Goal: Task Accomplishment & Management: Manage account settings

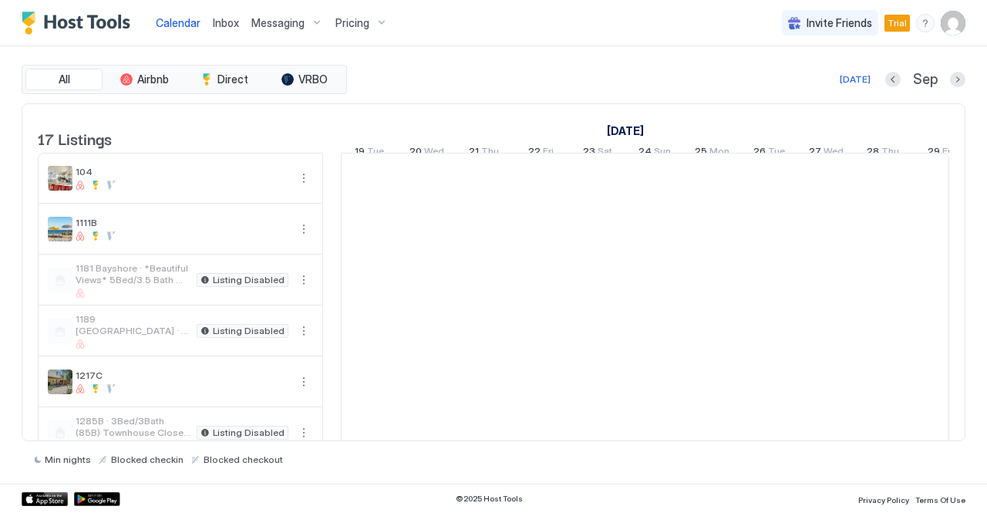
scroll to position [0, 856]
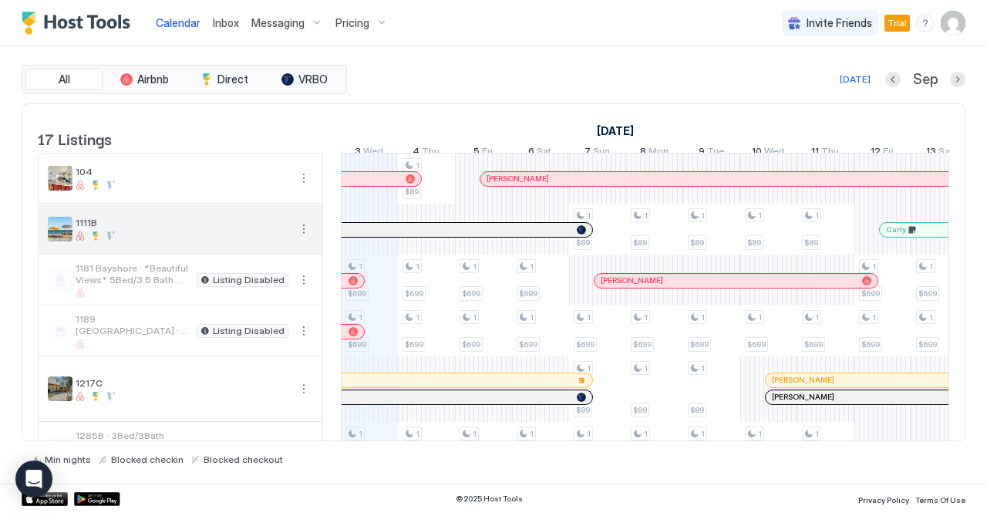
click at [298, 238] on button "More options" at bounding box center [303, 229] width 19 height 19
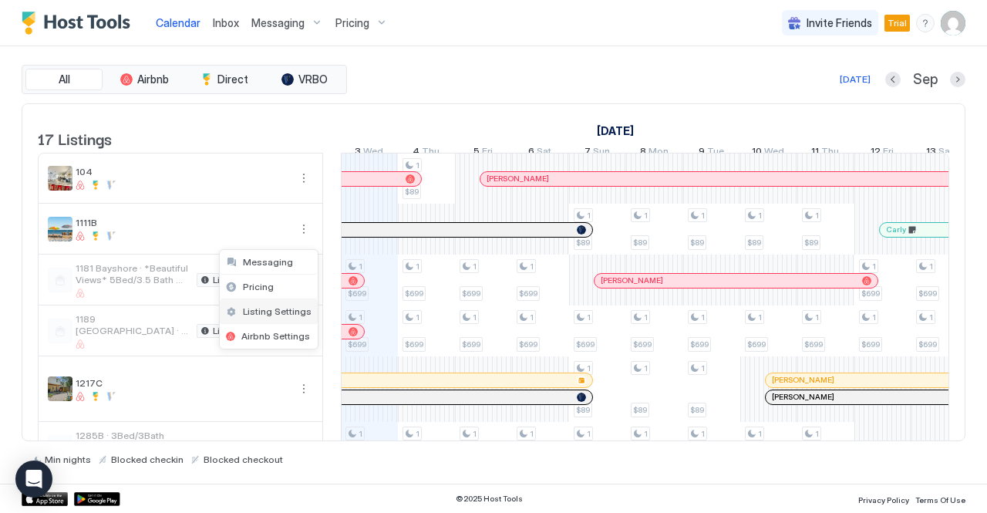
click at [274, 310] on span "Listing Settings" at bounding box center [277, 311] width 69 height 12
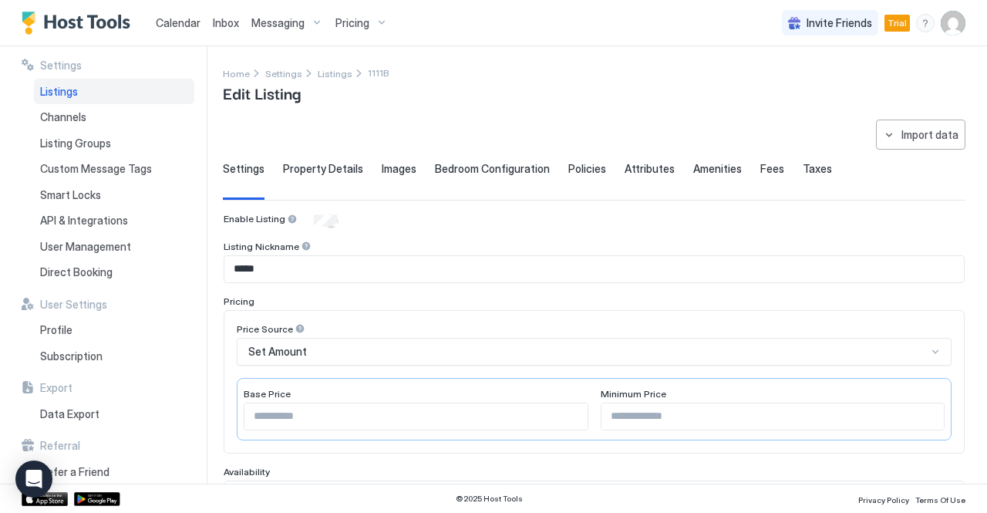
click at [318, 166] on span "Property Details" at bounding box center [323, 169] width 80 height 14
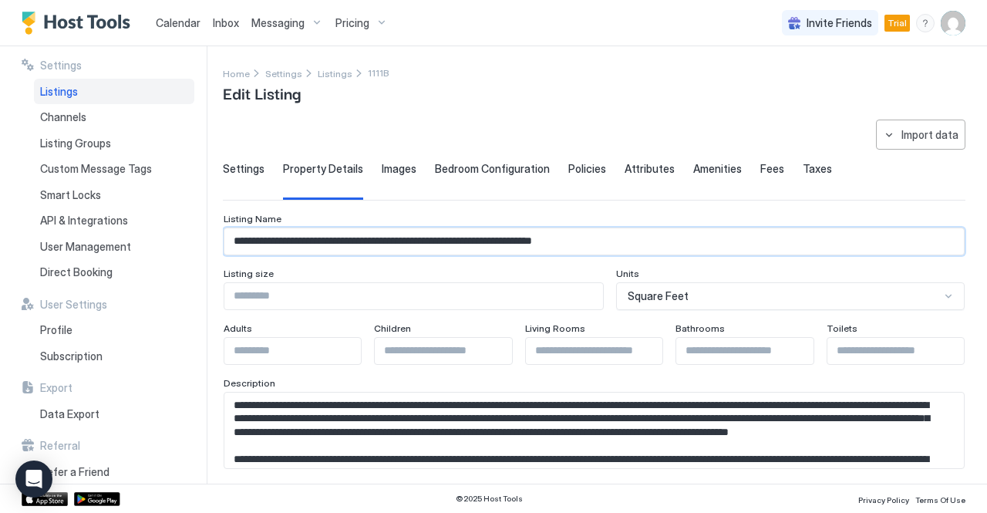
drag, startPoint x: 235, startPoint y: 243, endPoint x: 686, endPoint y: 254, distance: 451.1
click at [686, 253] on div "**********" at bounding box center [594, 239] width 741 height 28
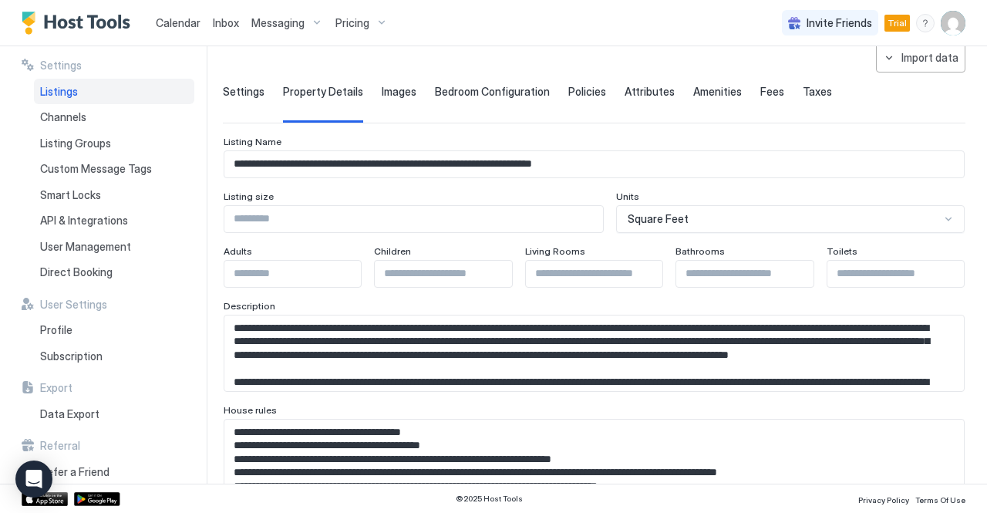
click at [367, 358] on textarea "Input Field" at bounding box center [588, 353] width 728 height 76
click at [56, 89] on span "Listings" at bounding box center [59, 92] width 38 height 14
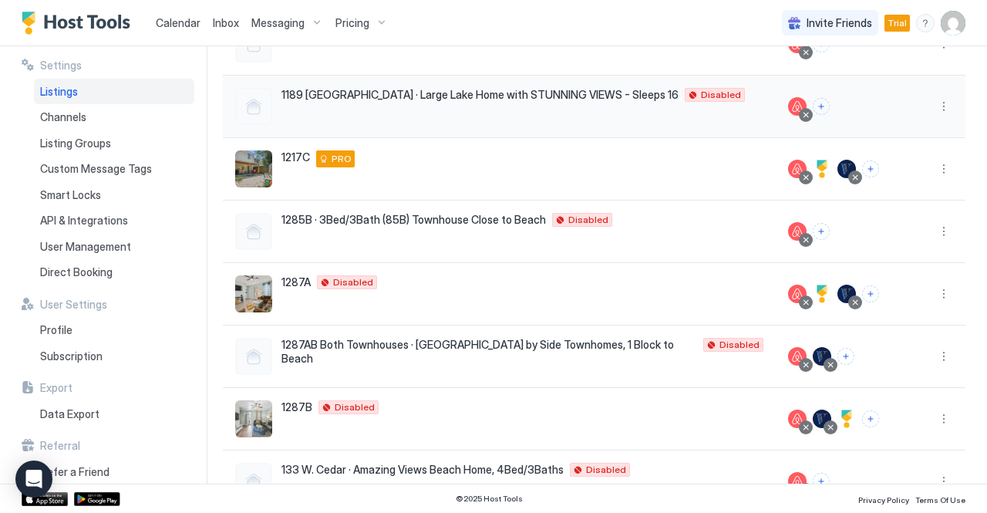
scroll to position [308, 0]
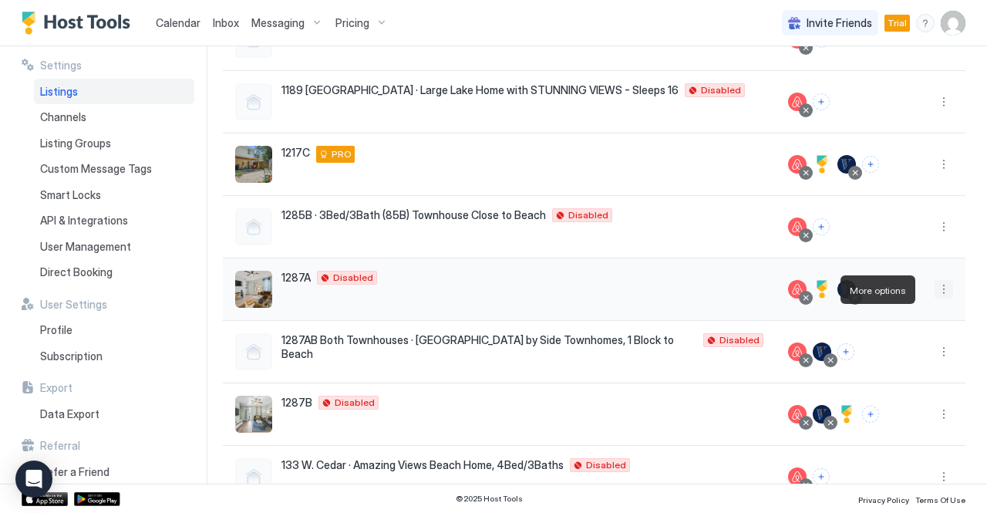
click at [937, 295] on button "More options" at bounding box center [943, 289] width 19 height 19
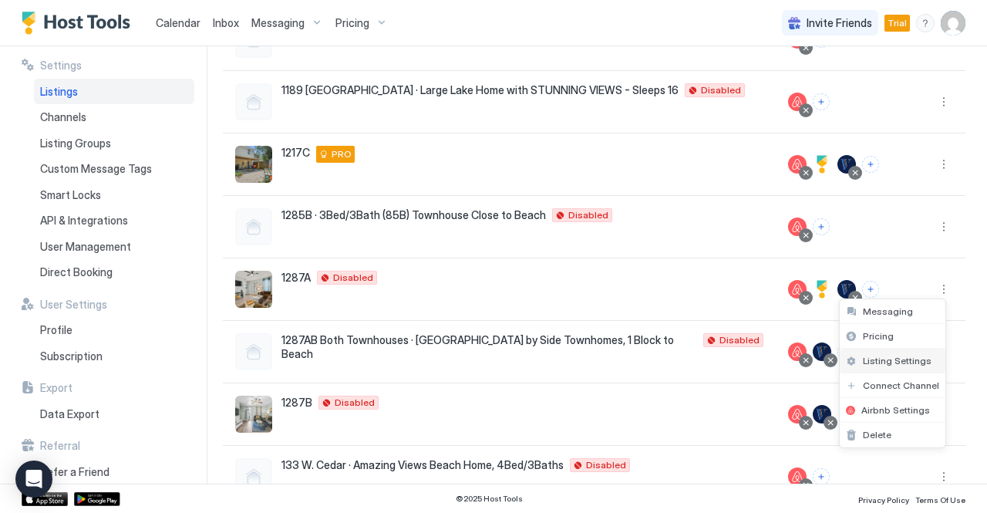
click at [881, 362] on span "Listing Settings" at bounding box center [897, 361] width 69 height 12
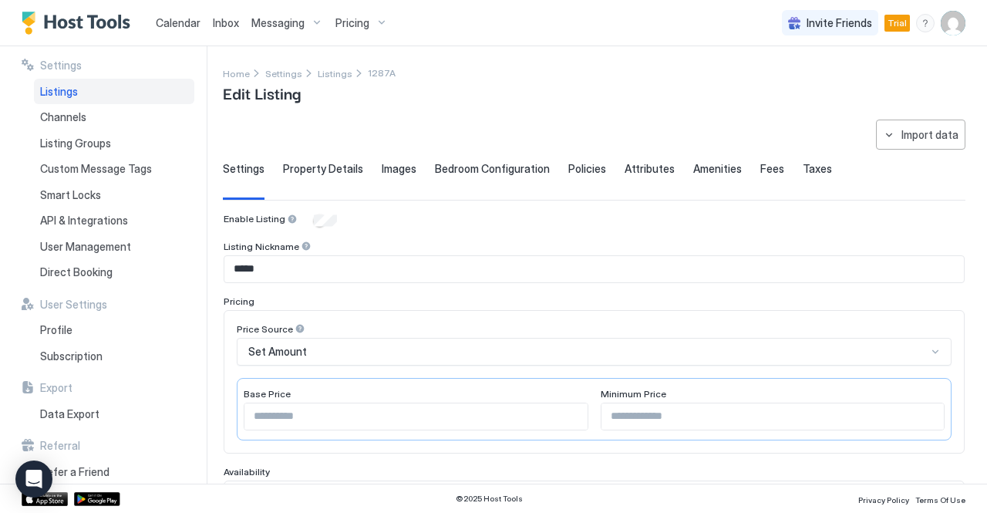
click at [320, 168] on span "Property Details" at bounding box center [323, 169] width 80 height 14
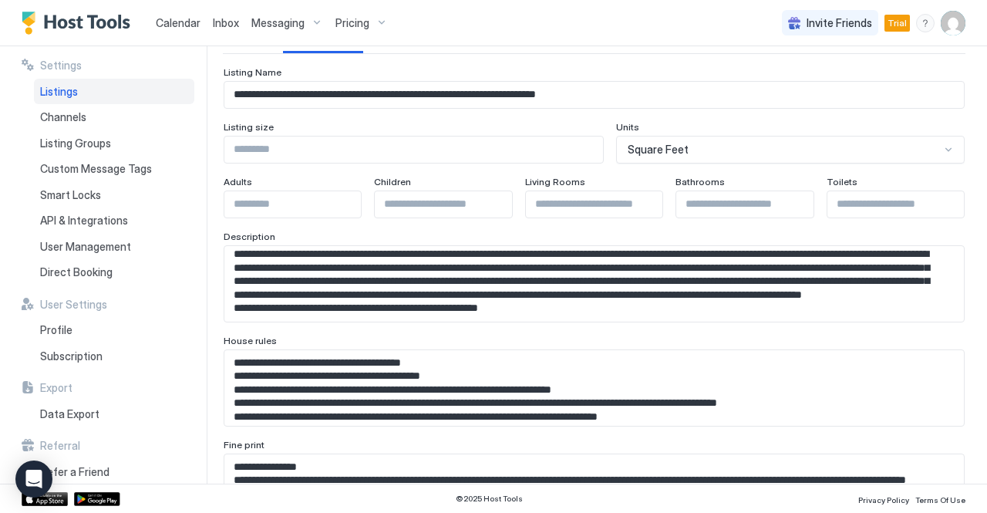
scroll to position [154, 0]
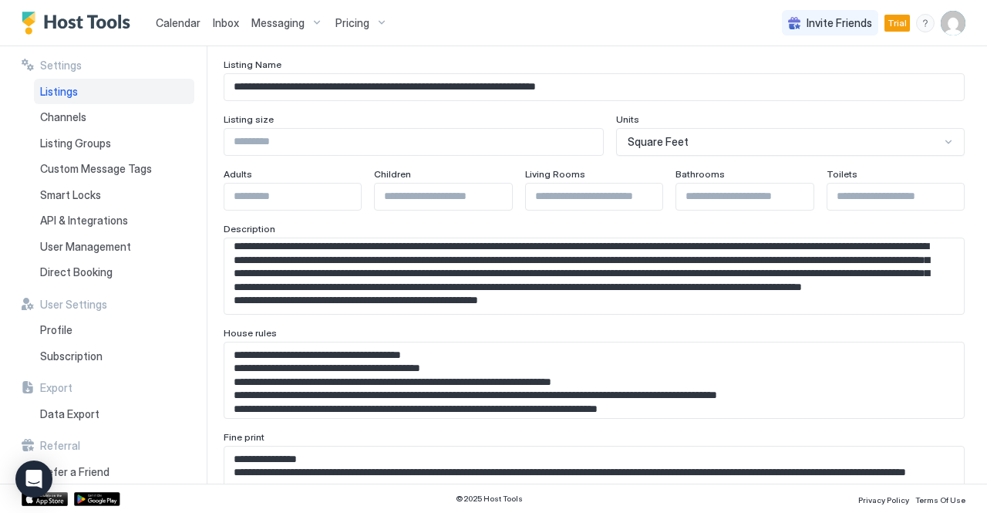
click at [557, 285] on textarea "Input Field" at bounding box center [588, 276] width 728 height 76
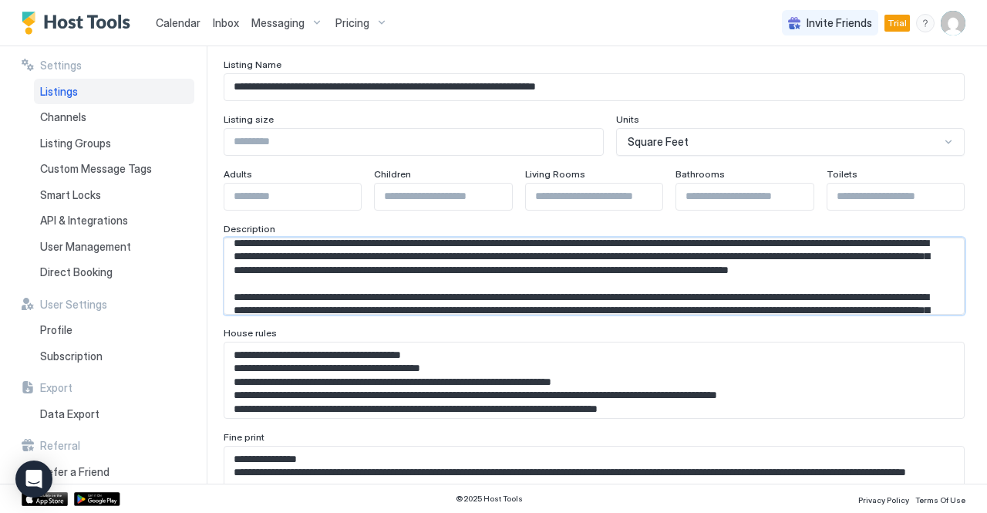
scroll to position [39, 0]
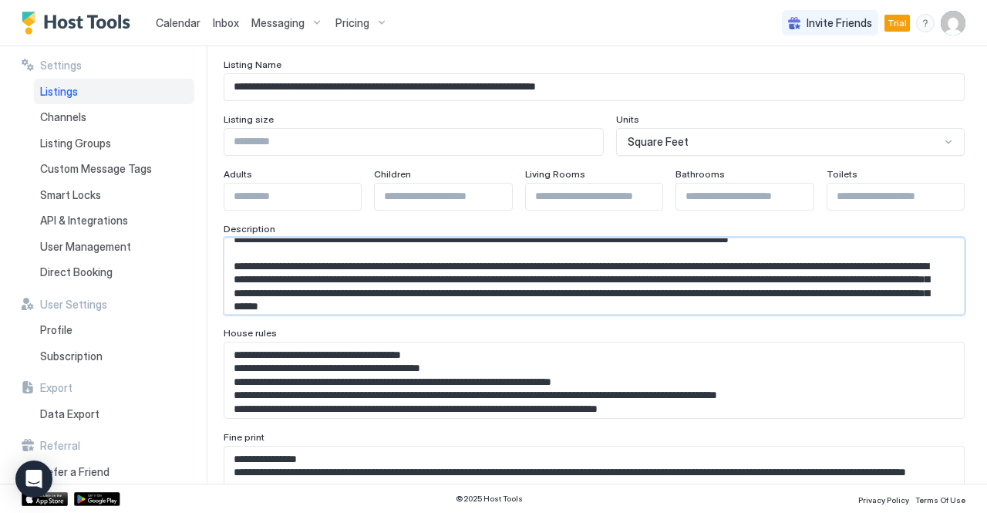
drag, startPoint x: 392, startPoint y: 279, endPoint x: 868, endPoint y: 293, distance: 475.8
click at [868, 293] on textarea "Input Field" at bounding box center [588, 276] width 728 height 76
click at [79, 95] on div "Listings" at bounding box center [114, 92] width 160 height 26
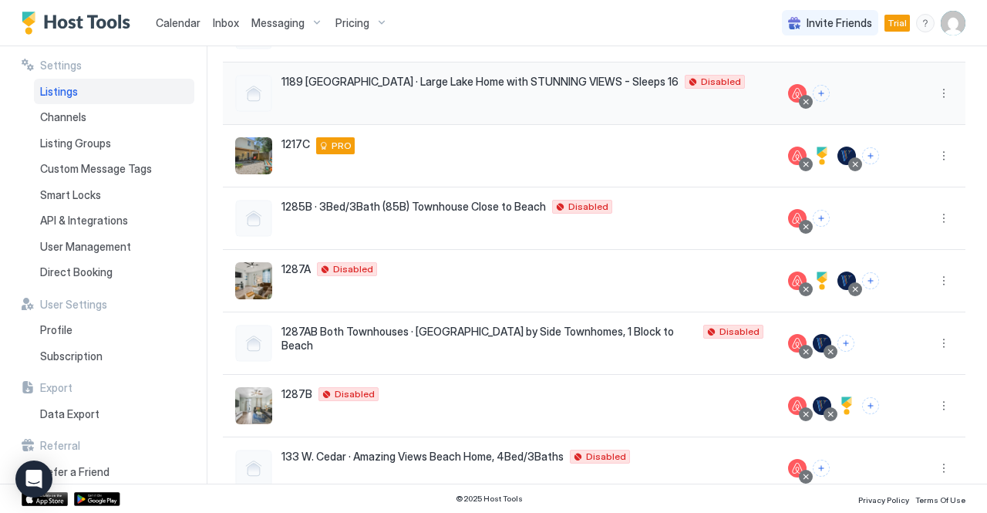
scroll to position [385, 0]
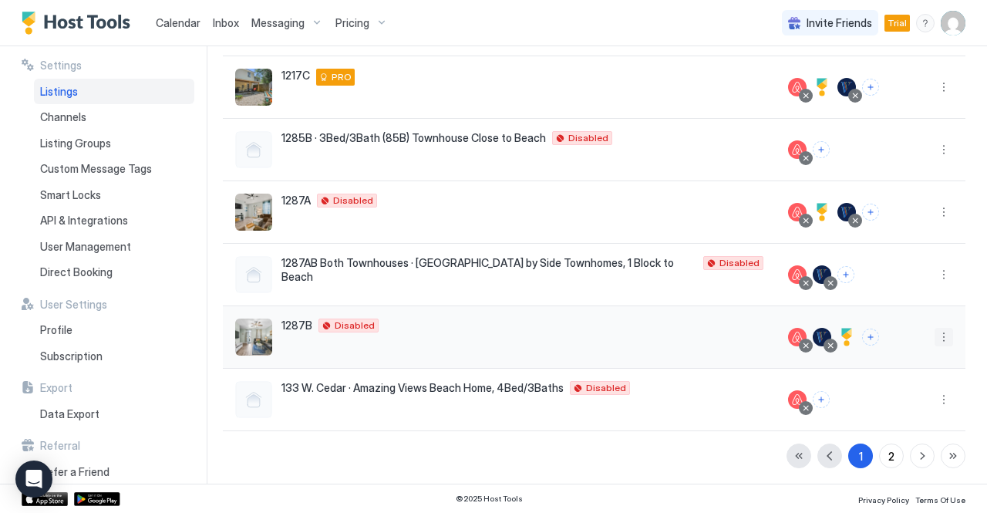
click at [934, 338] on button "More options" at bounding box center [943, 337] width 19 height 19
click at [888, 403] on span "Listing Settings" at bounding box center [897, 408] width 69 height 12
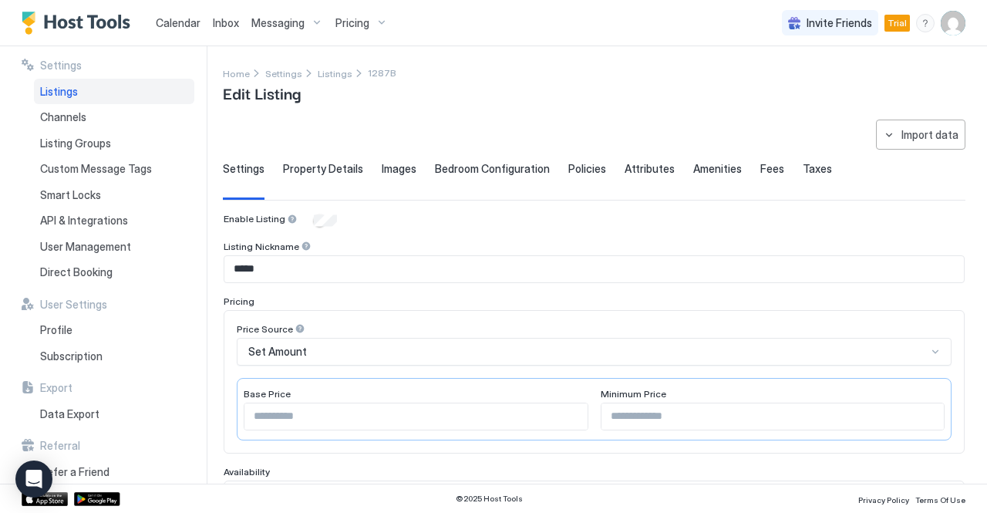
click at [300, 165] on span "Property Details" at bounding box center [323, 169] width 80 height 14
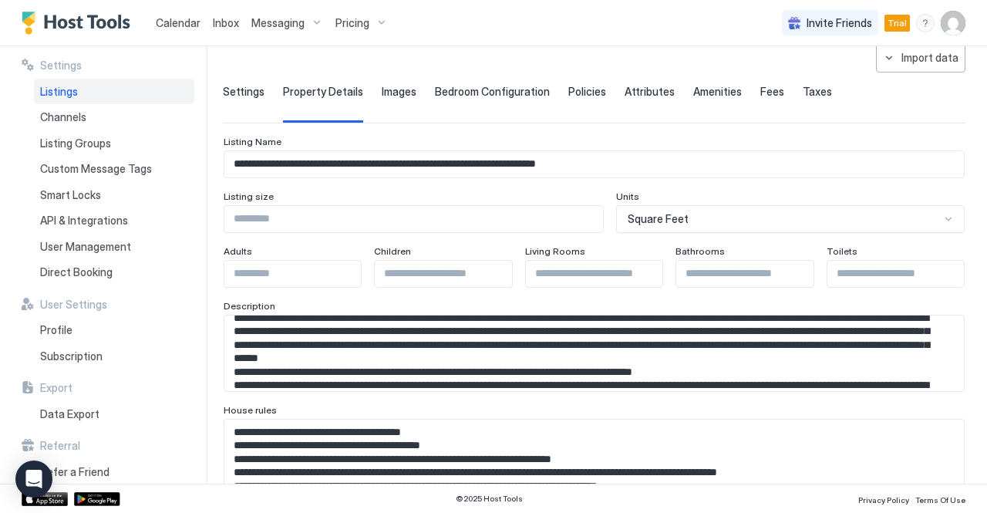
scroll to position [77, 0]
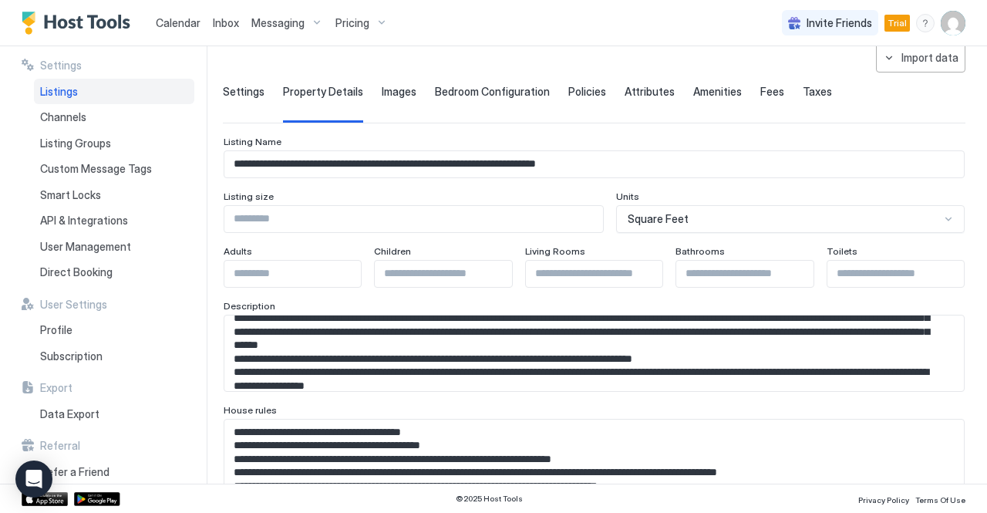
click at [410, 335] on textarea "Input Field" at bounding box center [588, 353] width 728 height 76
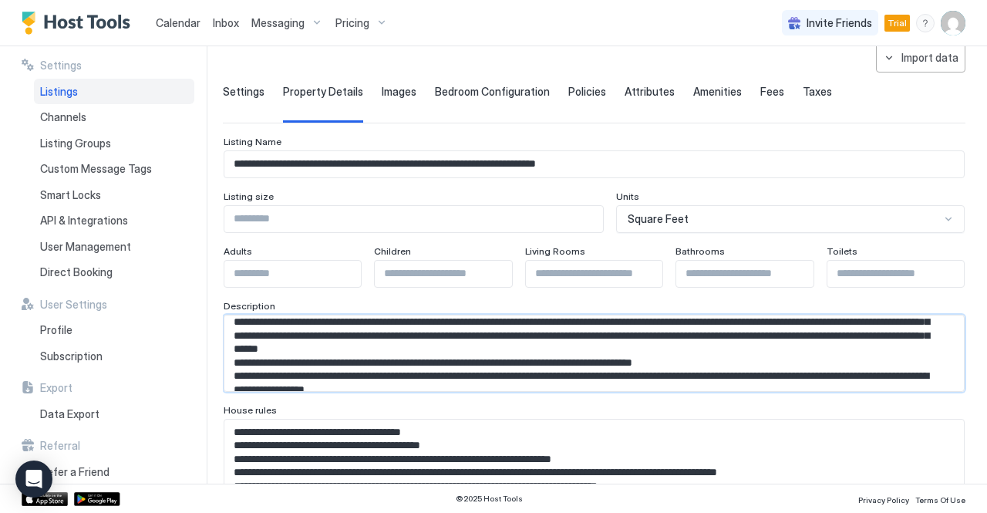
drag, startPoint x: 392, startPoint y: 321, endPoint x: 865, endPoint y: 335, distance: 472.8
click at [865, 335] on textarea "Input Field" at bounding box center [588, 353] width 728 height 76
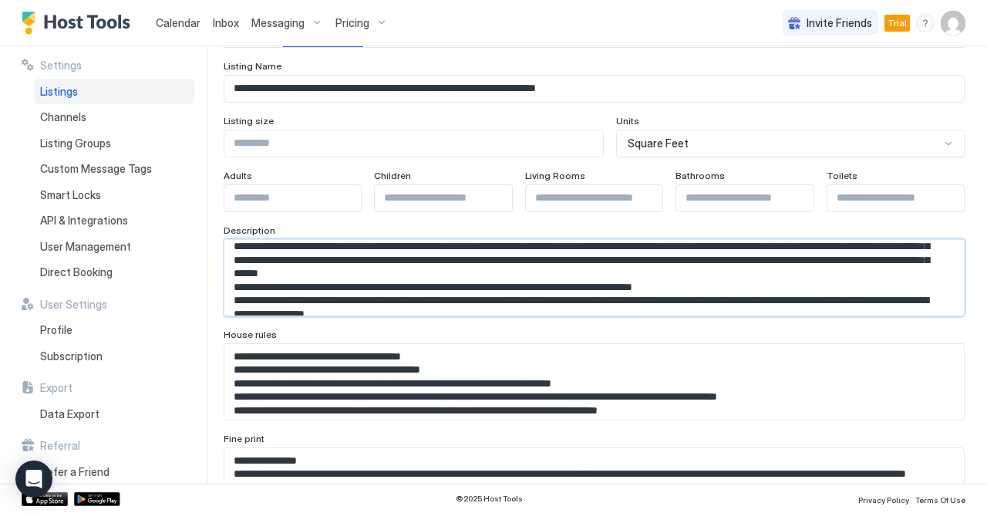
scroll to position [154, 0]
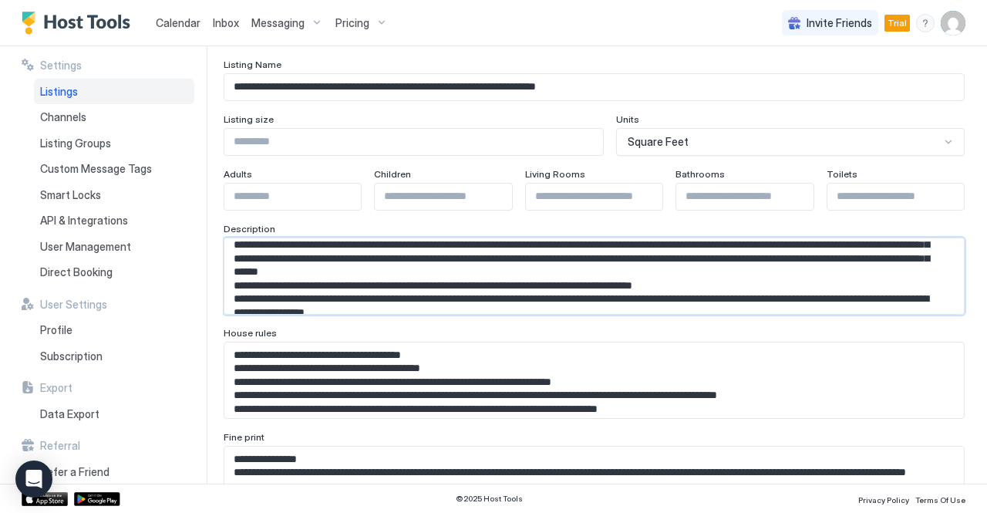
click at [458, 314] on textarea "Input Field" at bounding box center [588, 276] width 728 height 76
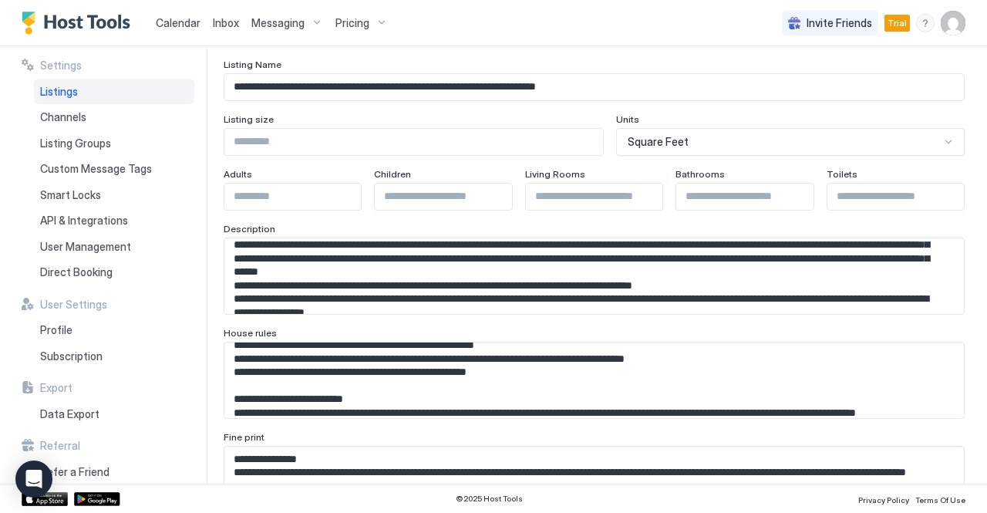
click at [370, 314] on textarea "**********" at bounding box center [588, 276] width 728 height 76
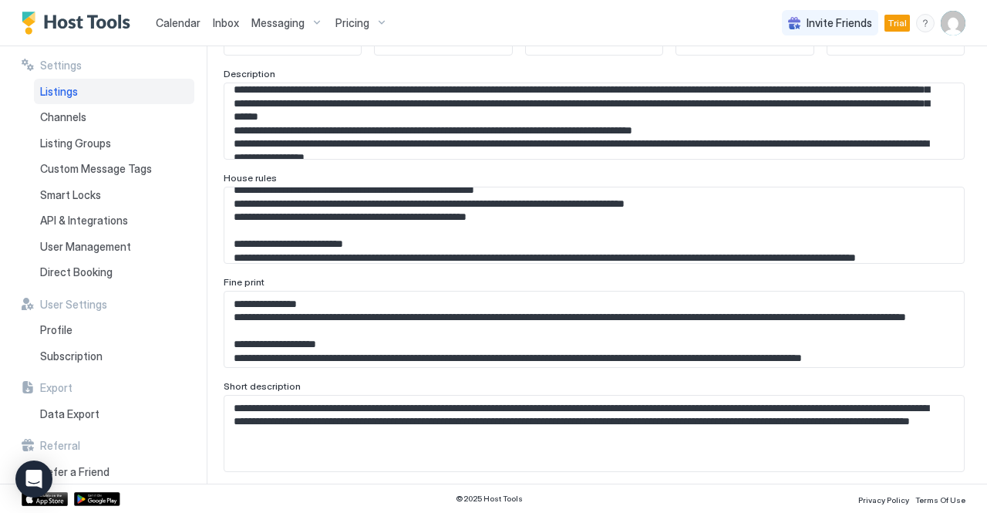
scroll to position [385, 0]
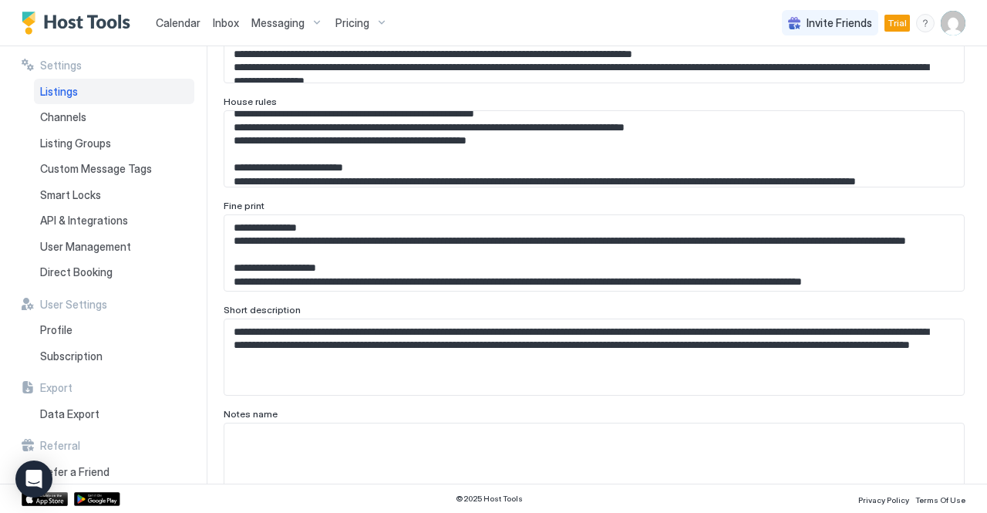
click at [437, 82] on textarea "**********" at bounding box center [588, 45] width 728 height 76
click at [530, 82] on textarea "**********" at bounding box center [588, 45] width 728 height 76
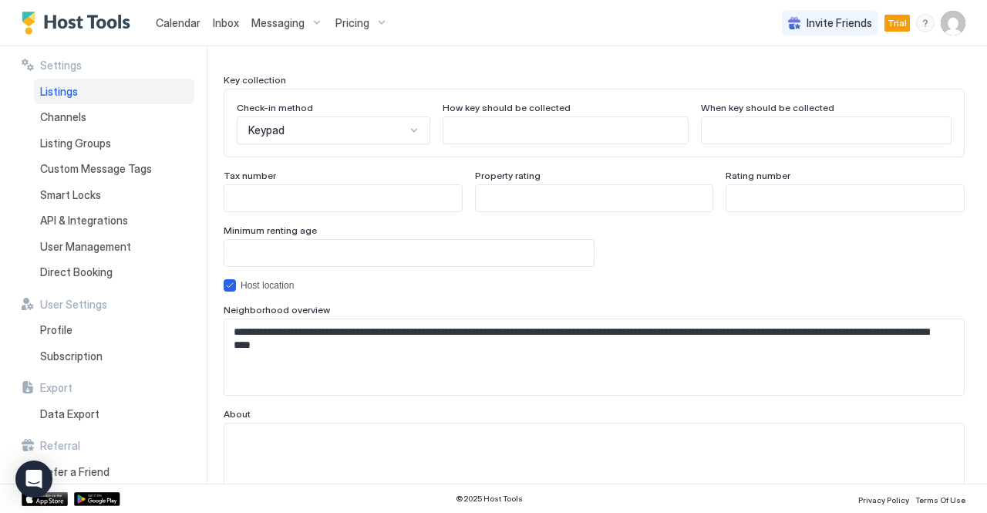
scroll to position [1465, 0]
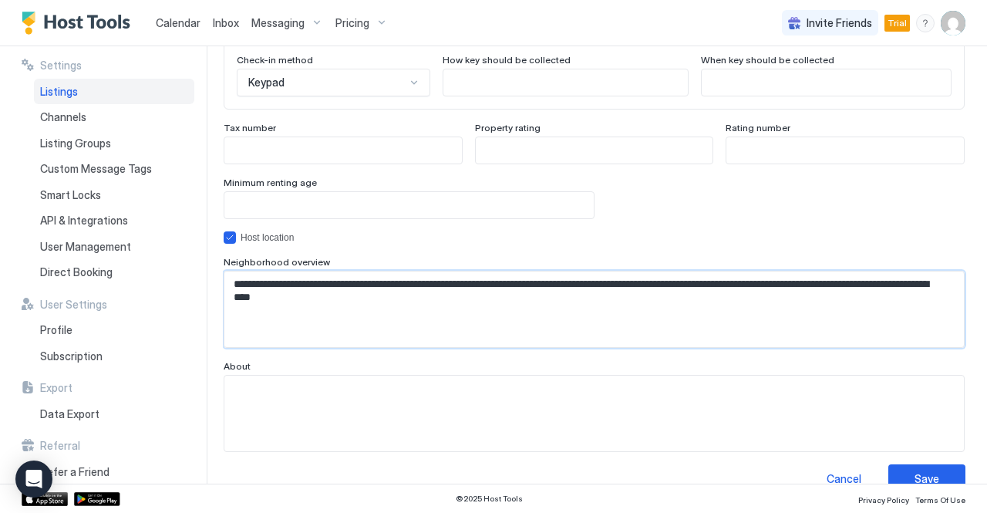
drag, startPoint x: 372, startPoint y: 302, endPoint x: 227, endPoint y: 285, distance: 145.1
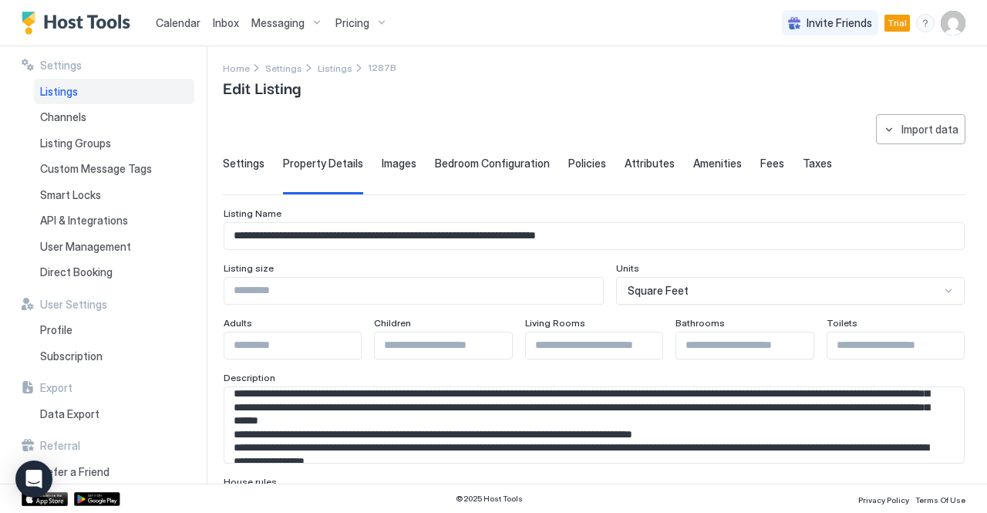
scroll to position [0, 0]
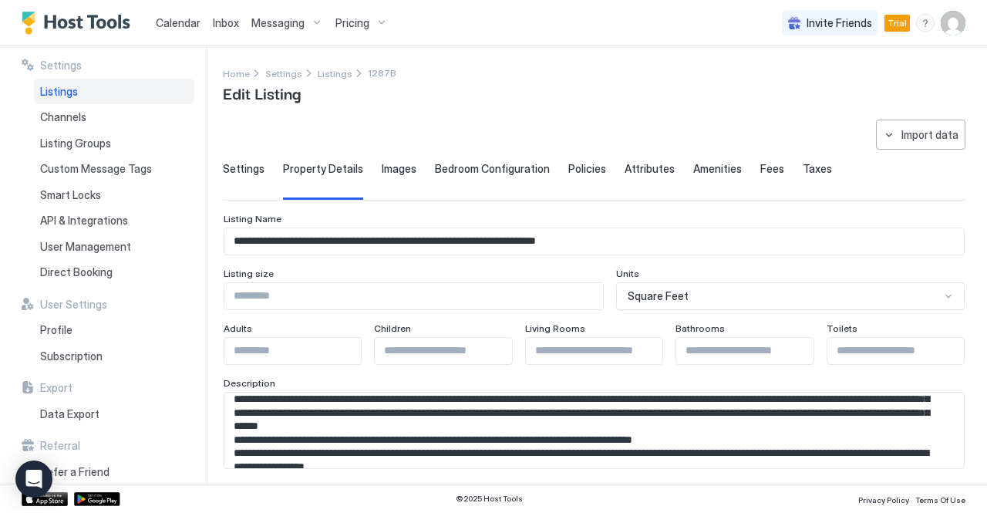
click at [568, 169] on span "Policies" at bounding box center [587, 169] width 38 height 14
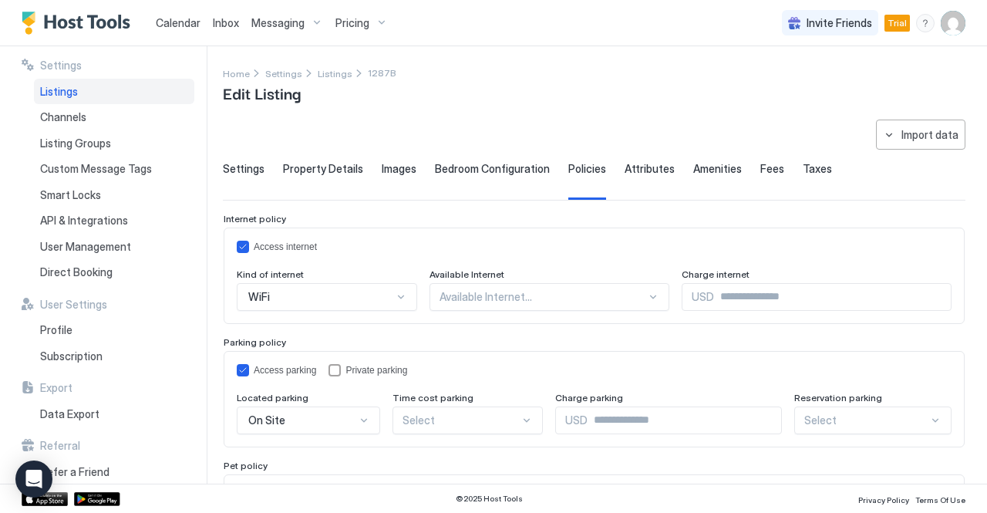
drag, startPoint x: 621, startPoint y: 163, endPoint x: 624, endPoint y: 175, distance: 12.7
click at [624, 163] on span "Attributes" at bounding box center [649, 169] width 50 height 14
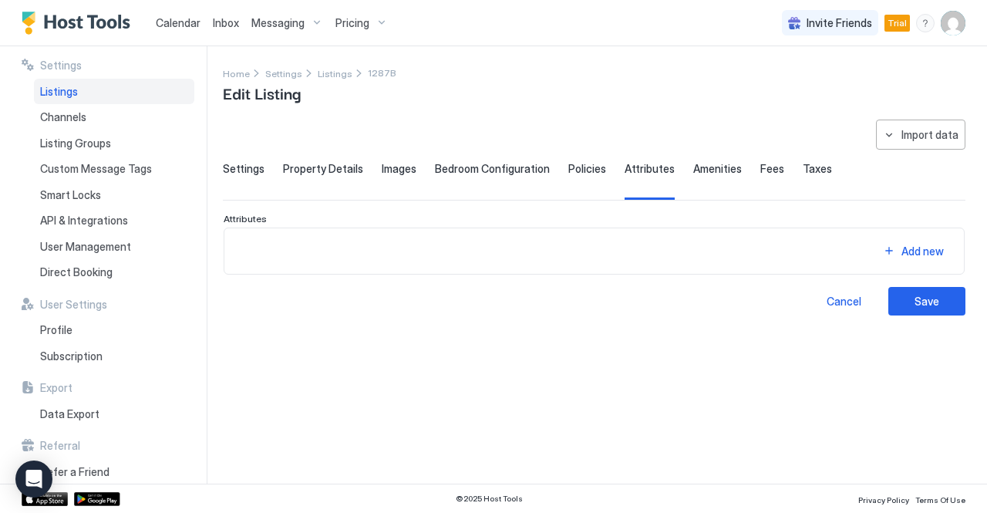
click at [712, 170] on span "Amenities" at bounding box center [717, 169] width 49 height 14
click at [62, 93] on span "Listings" at bounding box center [59, 92] width 38 height 14
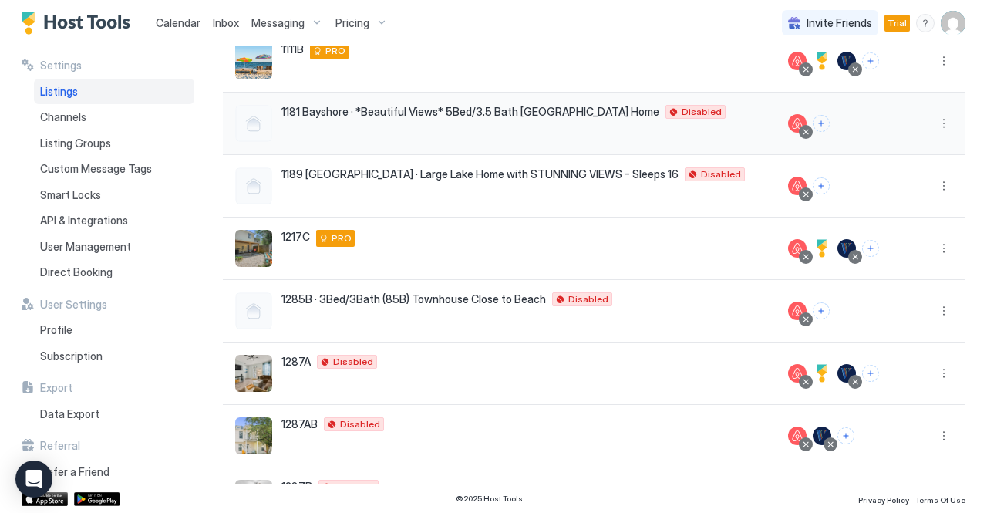
scroll to position [231, 0]
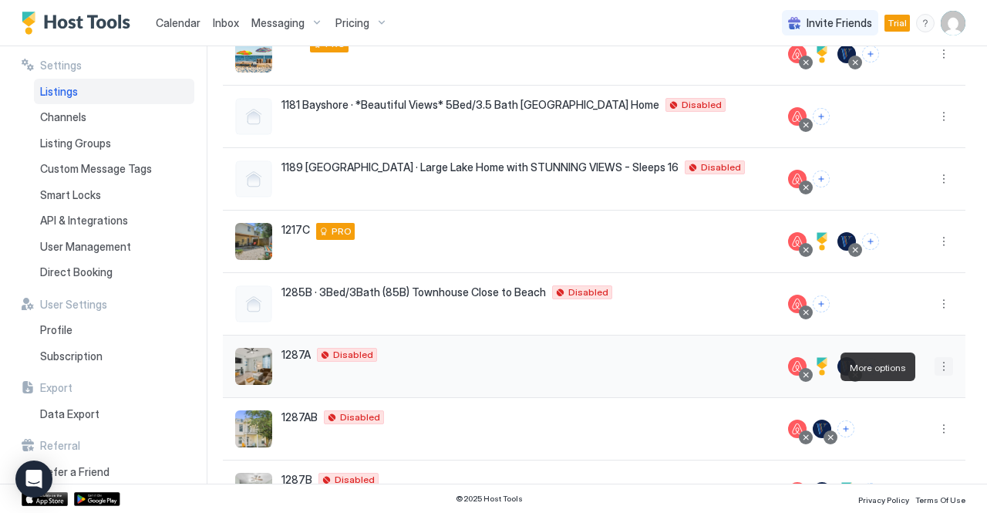
click at [934, 368] on button "More options" at bounding box center [943, 366] width 19 height 19
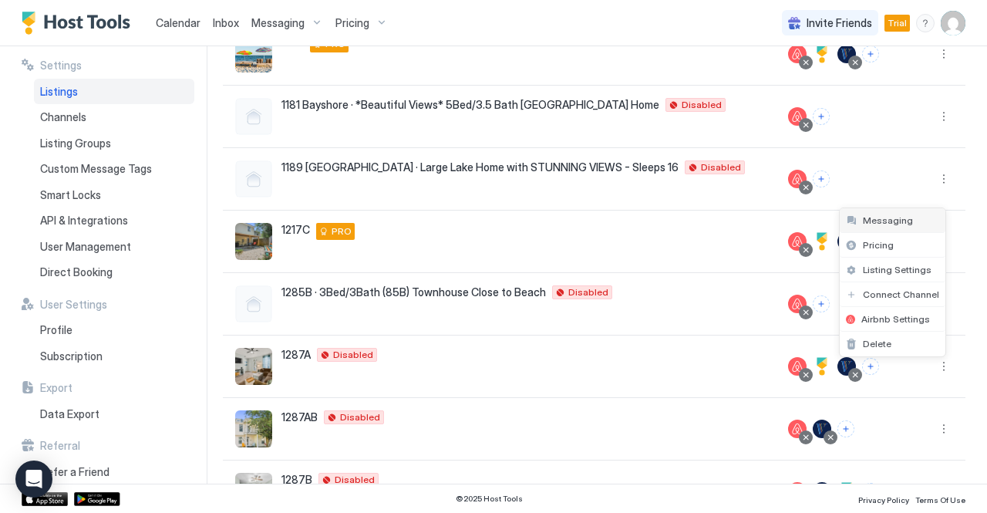
click at [866, 217] on span "Messaging" at bounding box center [888, 220] width 50 height 12
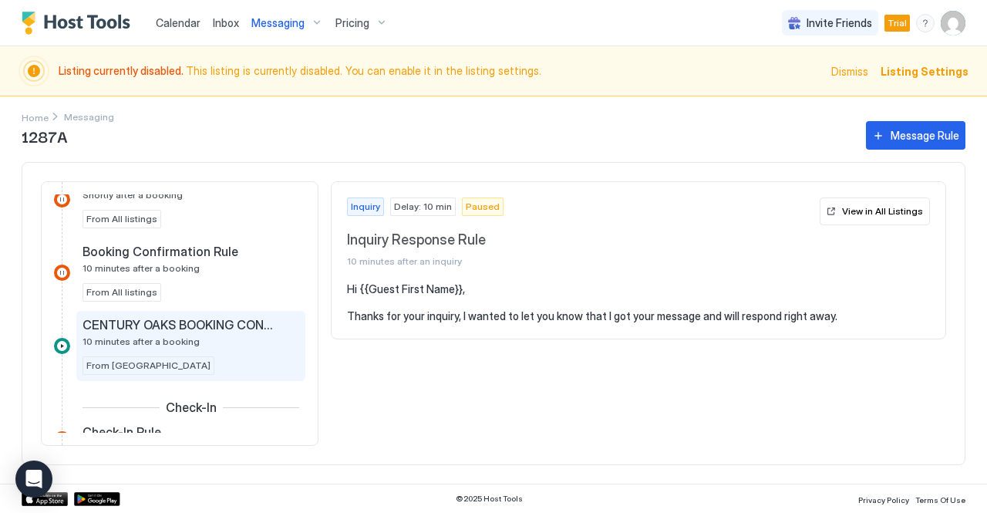
scroll to position [540, 0]
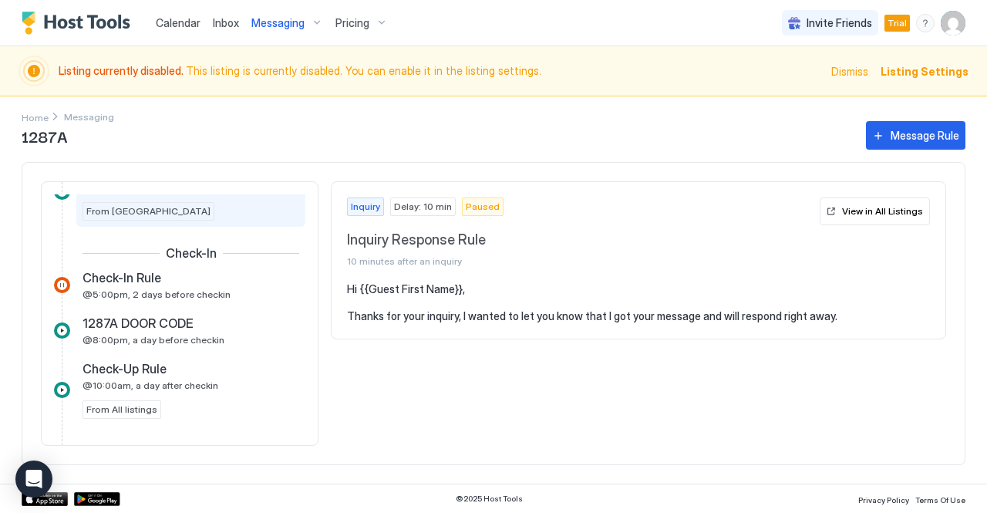
click at [204, 334] on span "@8:00pm, a day before checkin" at bounding box center [153, 340] width 142 height 12
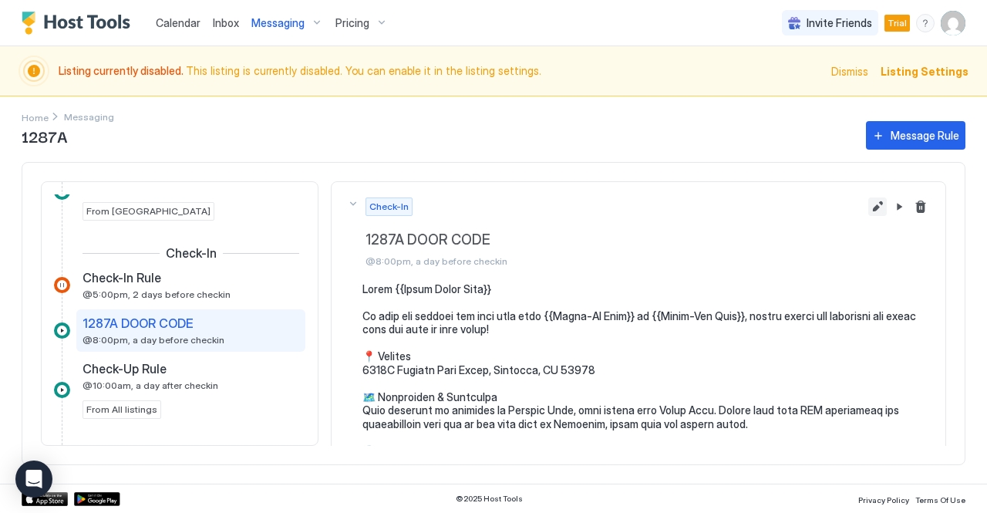
click at [868, 208] on button "Edit message rule" at bounding box center [877, 206] width 19 height 19
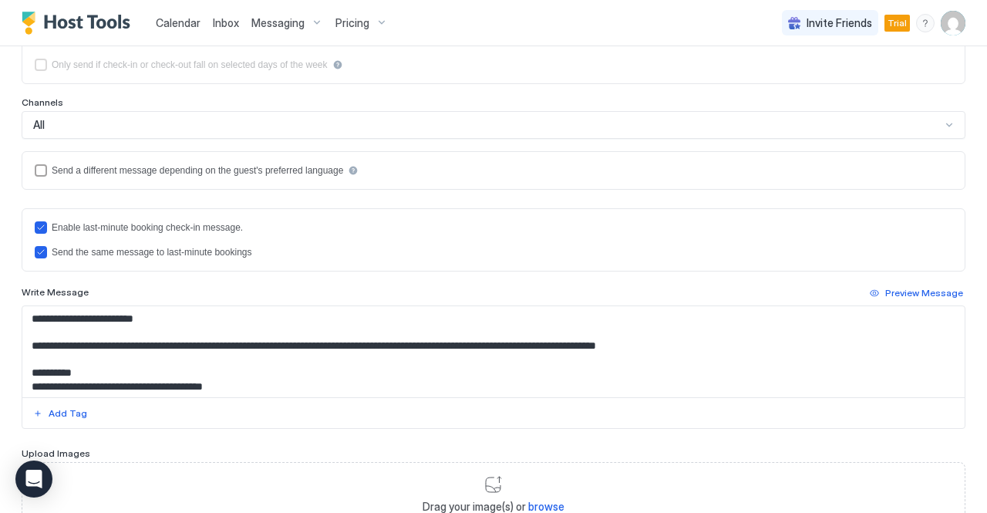
scroll to position [308, 0]
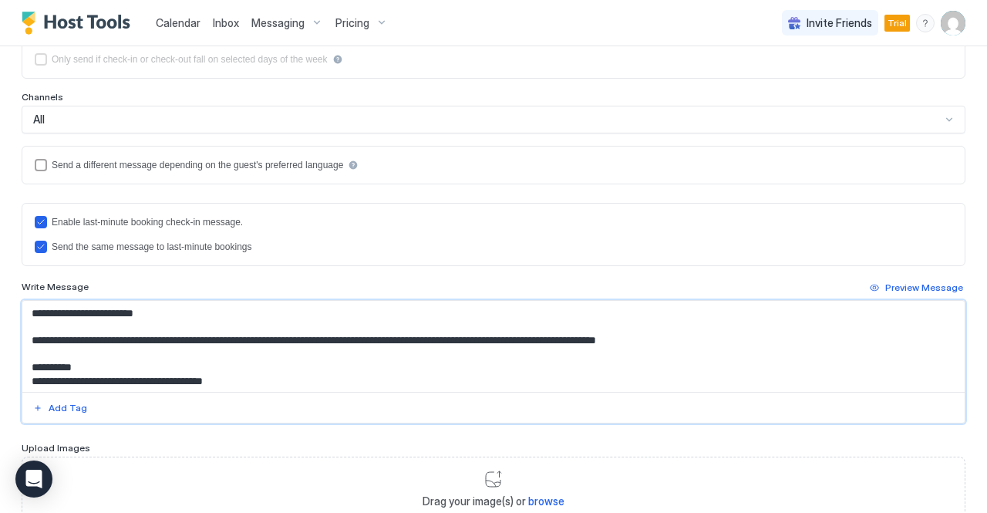
click at [365, 374] on textarea "Input Field" at bounding box center [487, 346] width 930 height 91
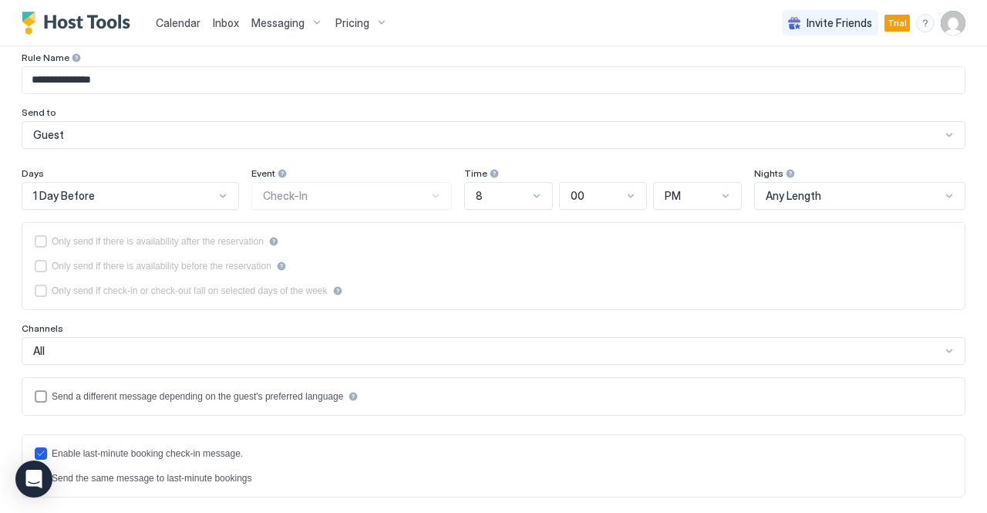
scroll to position [0, 0]
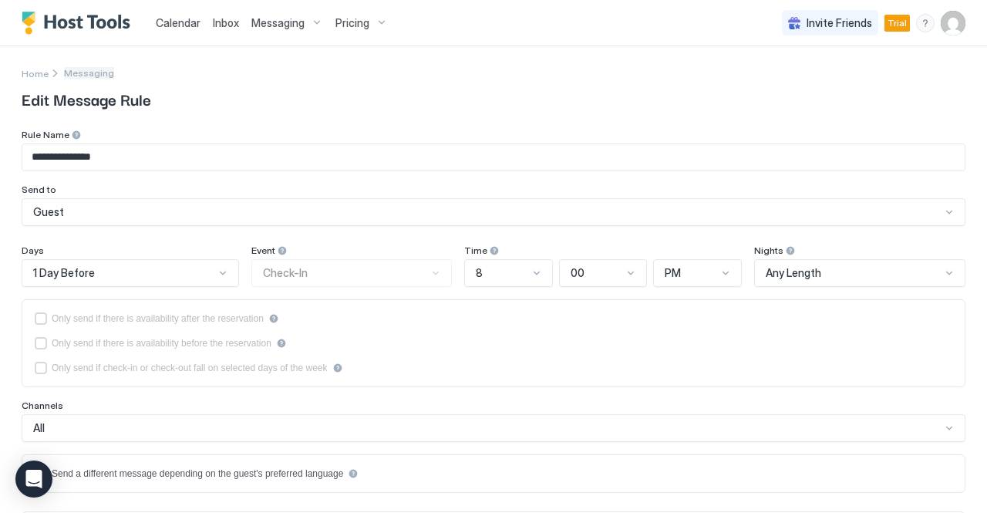
click at [77, 72] on span "Messaging" at bounding box center [89, 73] width 50 height 12
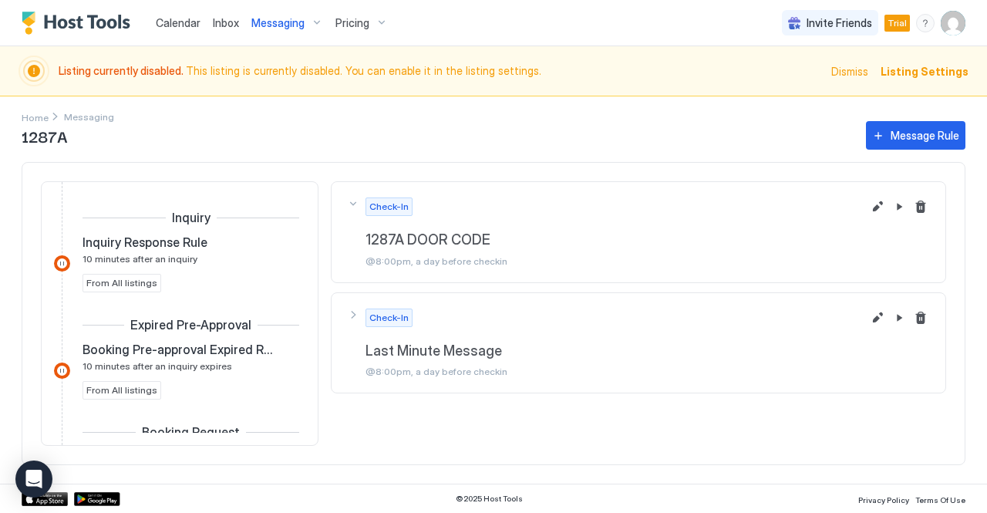
scroll to position [557, 0]
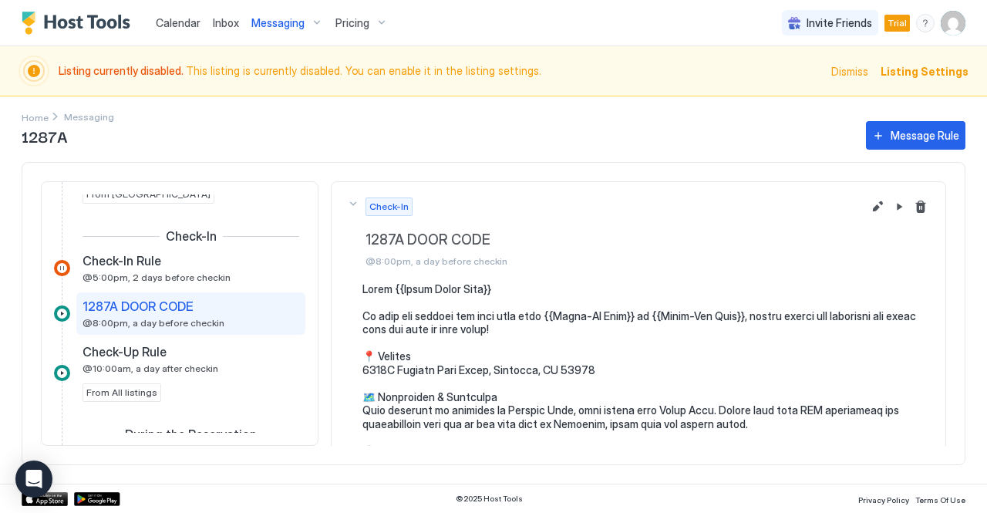
click at [904, 73] on span "Listing Settings" at bounding box center [924, 71] width 88 height 16
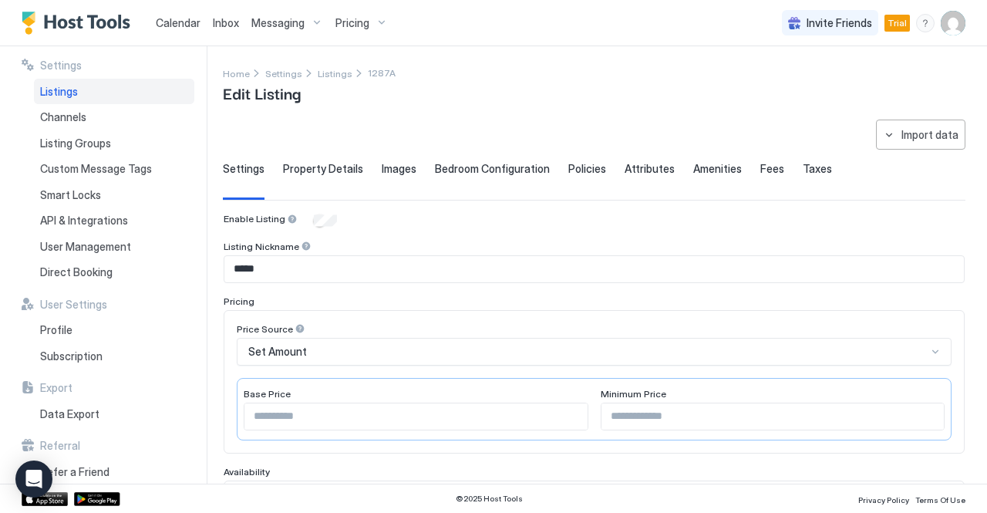
click at [68, 92] on span "Listings" at bounding box center [59, 92] width 38 height 14
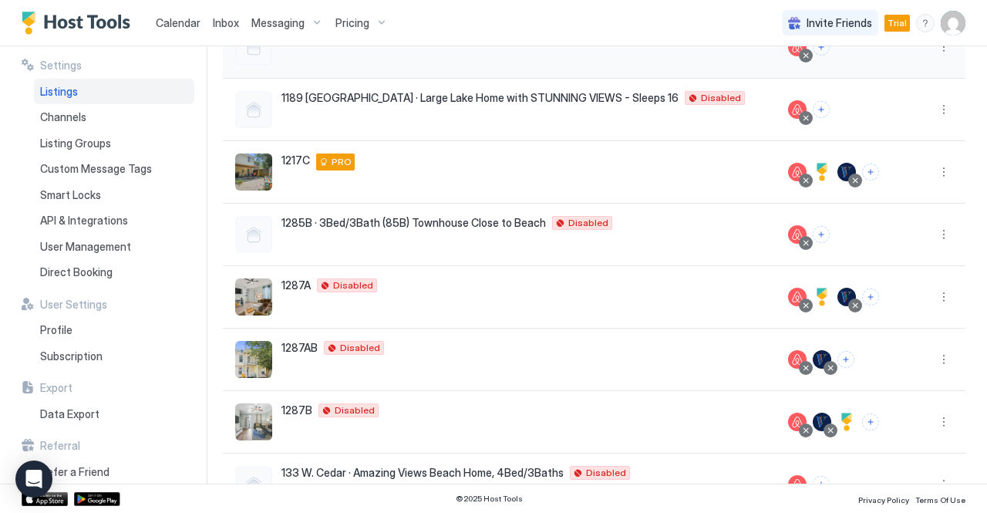
scroll to position [308, 0]
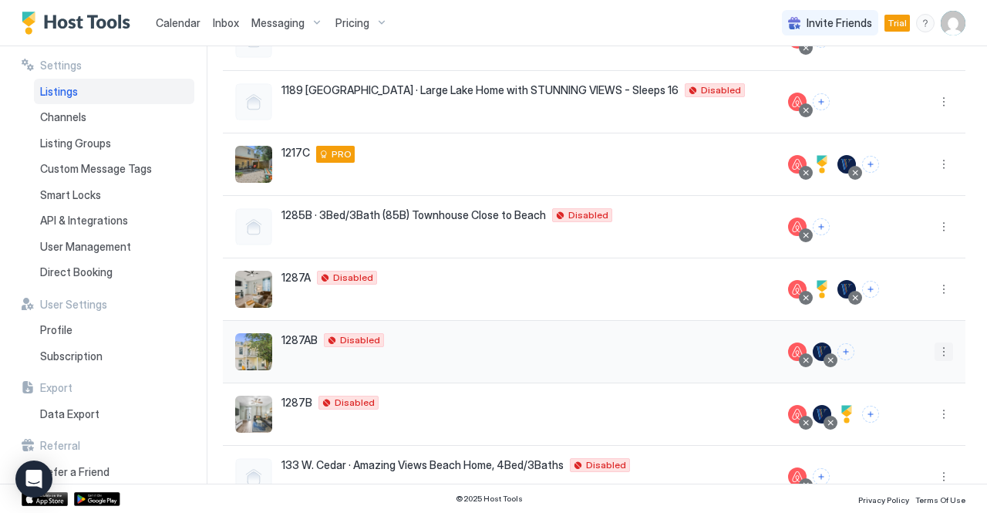
click at [934, 351] on button "More options" at bounding box center [943, 351] width 19 height 19
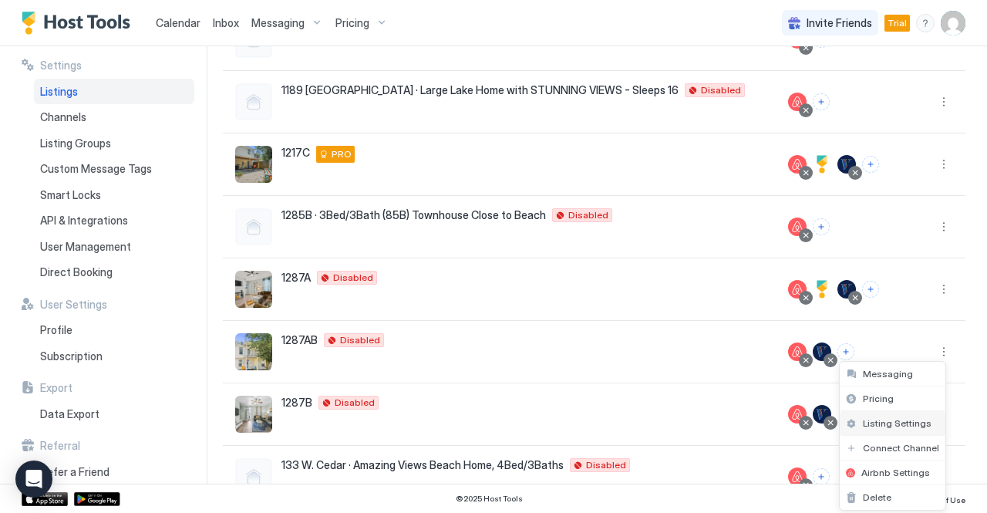
click at [902, 422] on span "Listing Settings" at bounding box center [897, 423] width 69 height 12
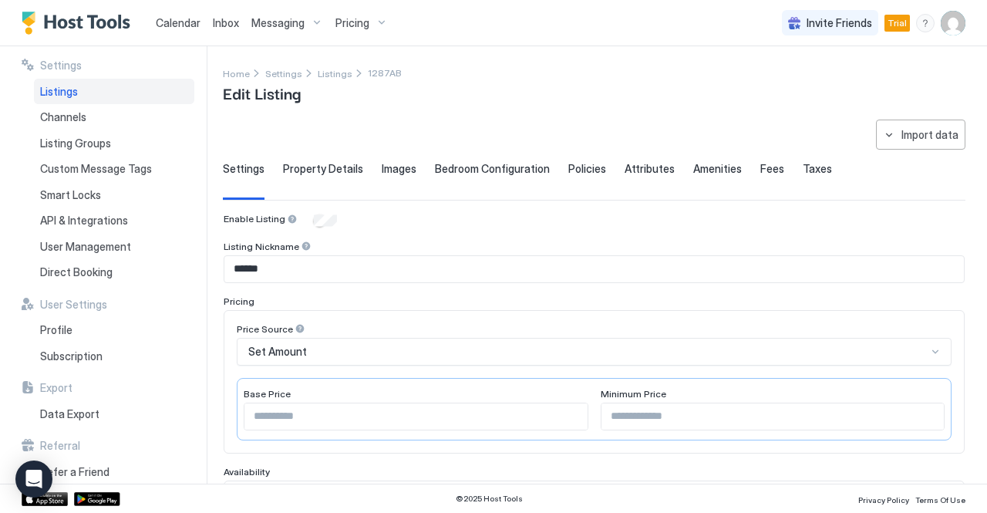
click at [70, 92] on span "Listings" at bounding box center [59, 92] width 38 height 14
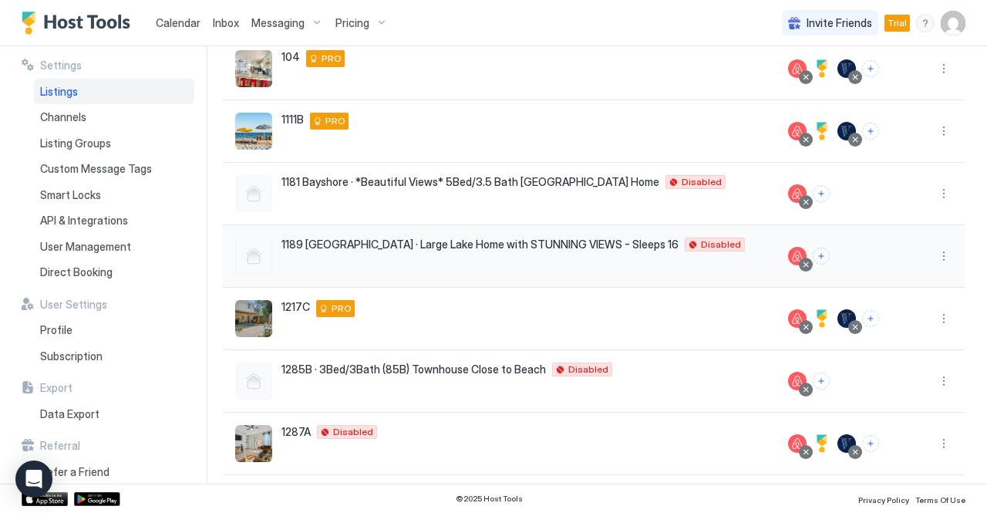
scroll to position [308, 0]
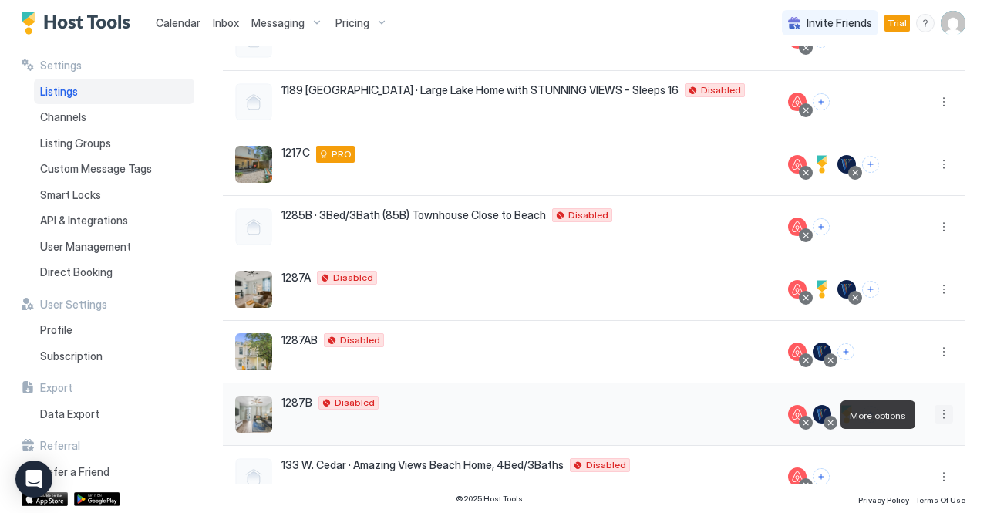
click at [934, 412] on button "More options" at bounding box center [943, 414] width 19 height 19
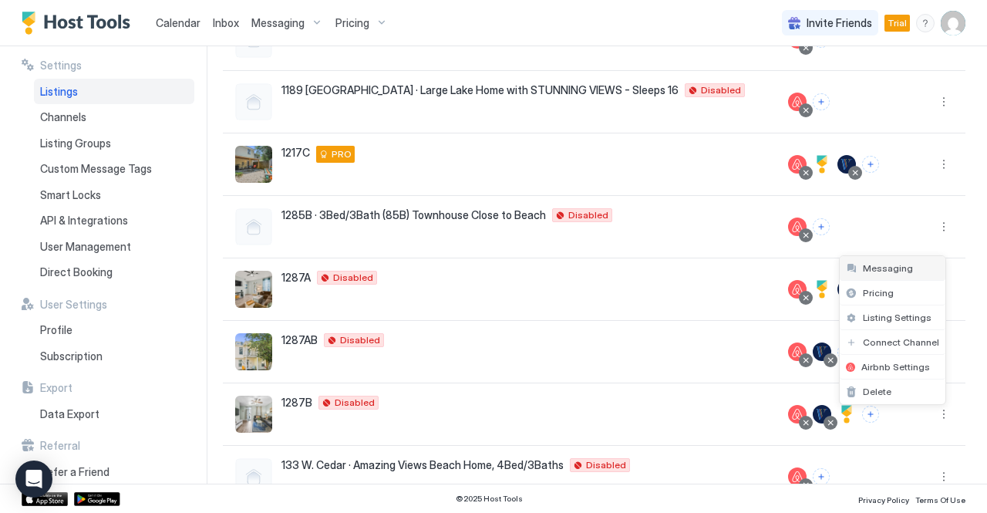
click at [880, 268] on span "Messaging" at bounding box center [888, 268] width 50 height 12
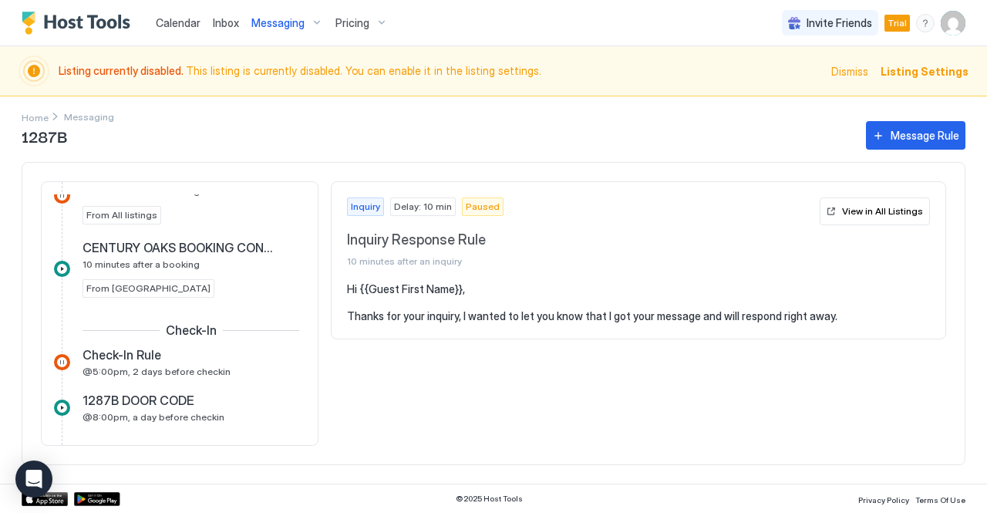
scroll to position [540, 0]
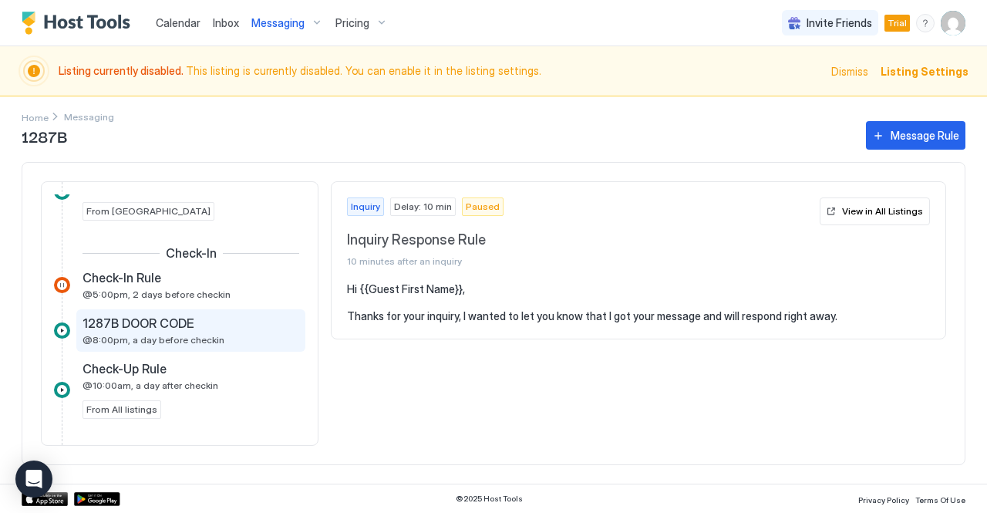
click at [207, 338] on span "@8:00pm, a day before checkin" at bounding box center [153, 340] width 142 height 12
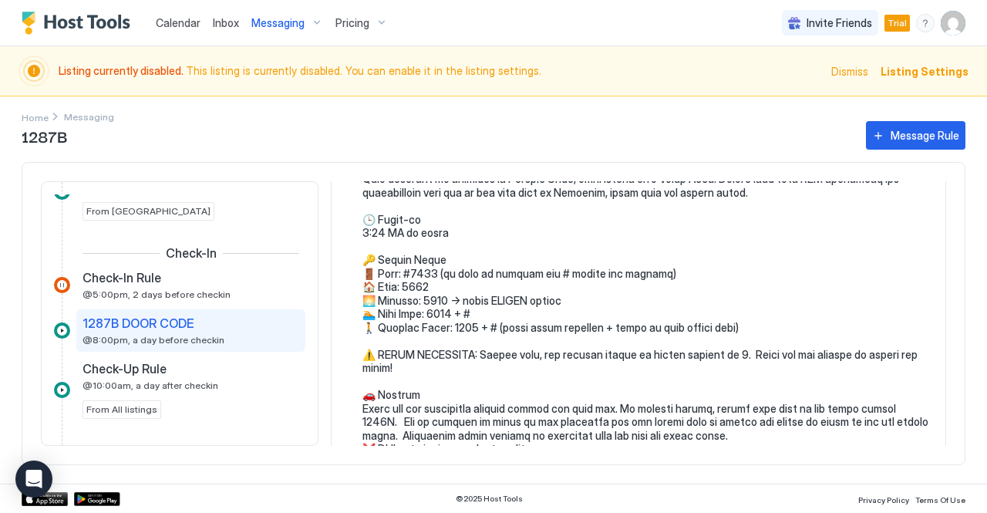
scroll to position [308, 0]
